Goal: Find specific page/section: Find specific page/section

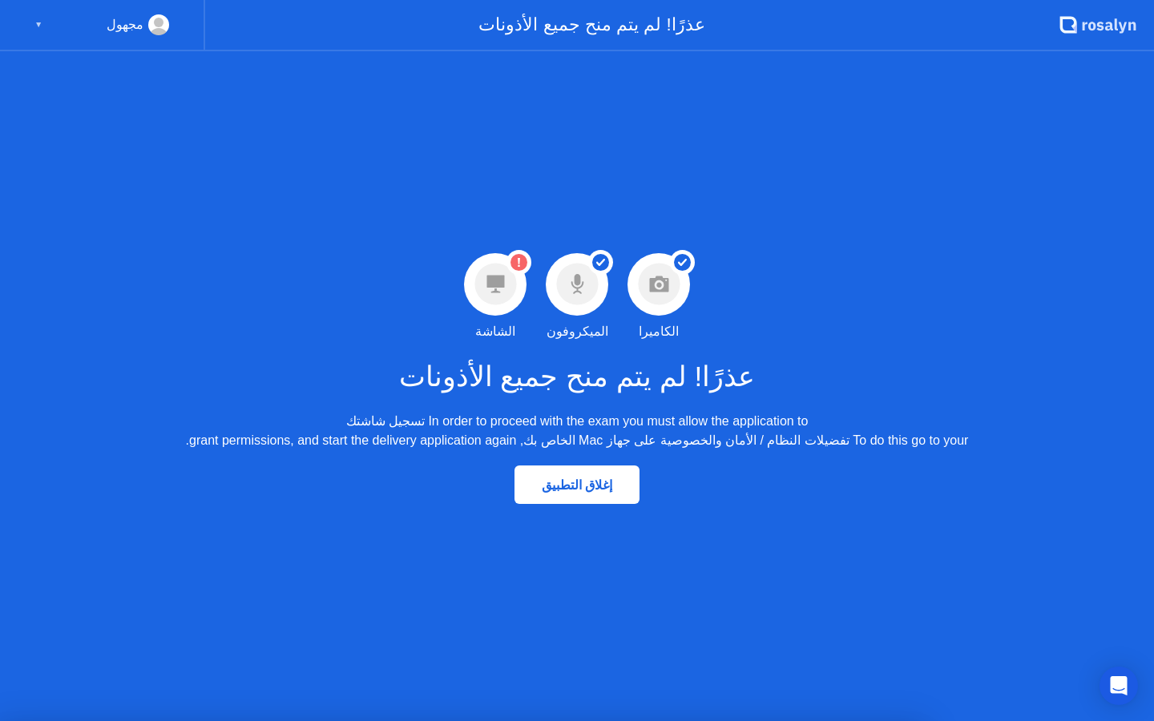
click at [504, 285] on circle at bounding box center [496, 285] width 42 height 42
click at [511, 263] on circle at bounding box center [519, 262] width 17 height 17
click at [515, 263] on circle at bounding box center [519, 262] width 17 height 17
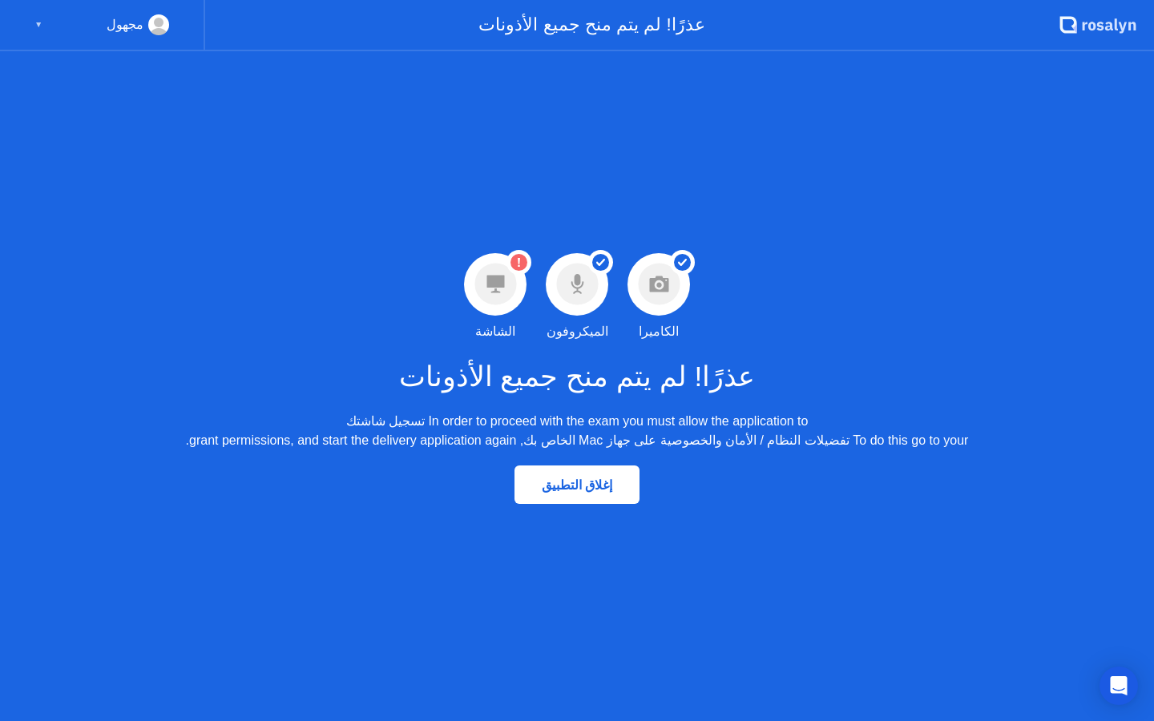
drag, startPoint x: 515, startPoint y: 263, endPoint x: 507, endPoint y: 283, distance: 21.3
click at [507, 283] on div "تحذير لم يتم منح إذن الشاشة الشاشة" at bounding box center [496, 297] width 82 height 88
click at [507, 283] on circle at bounding box center [496, 285] width 42 height 42
click at [507, 281] on circle at bounding box center [496, 285] width 42 height 42
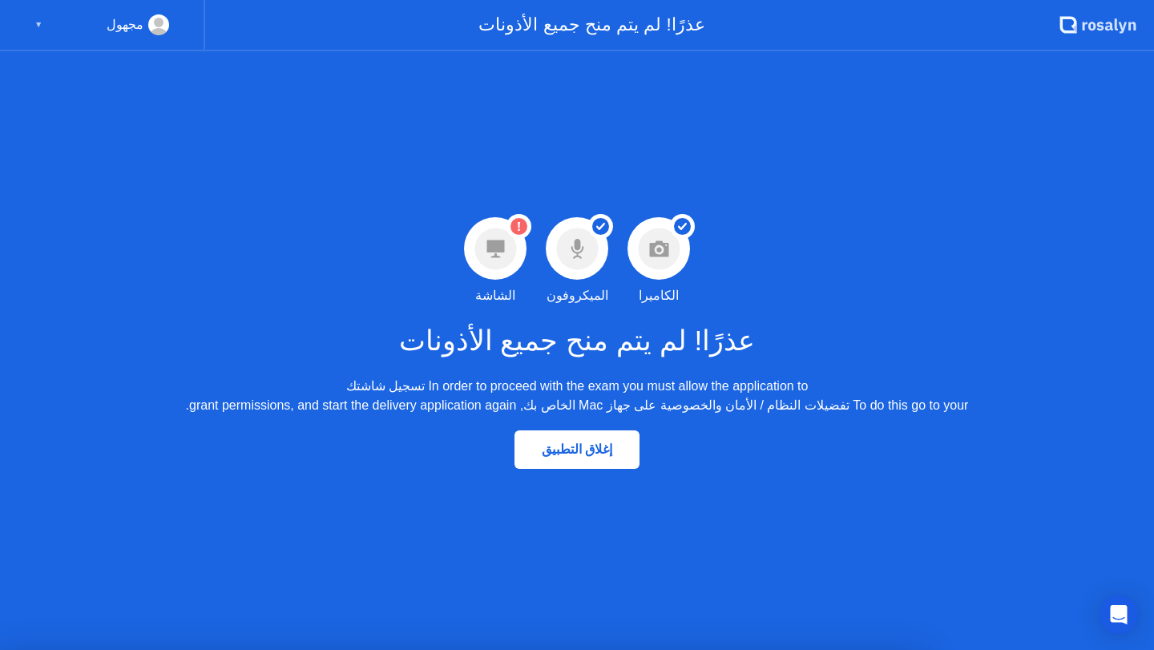
click at [558, 448] on div "إغلاق التطبيق" at bounding box center [576, 449] width 115 height 15
